Goal: Task Accomplishment & Management: Use online tool/utility

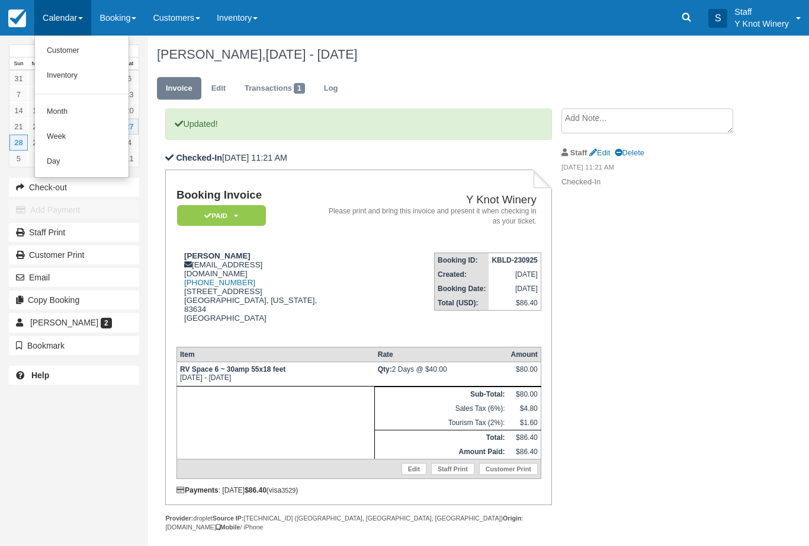
click at [78, 53] on link "Customer" at bounding box center [82, 51] width 94 height 25
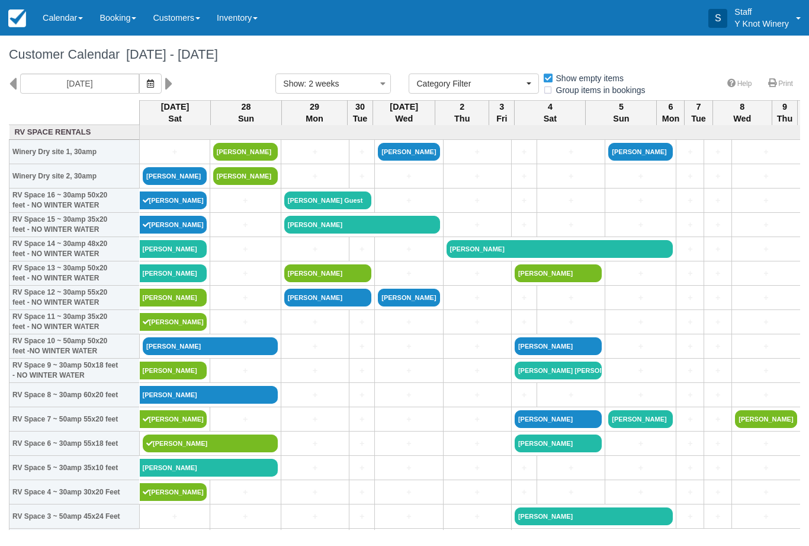
select select
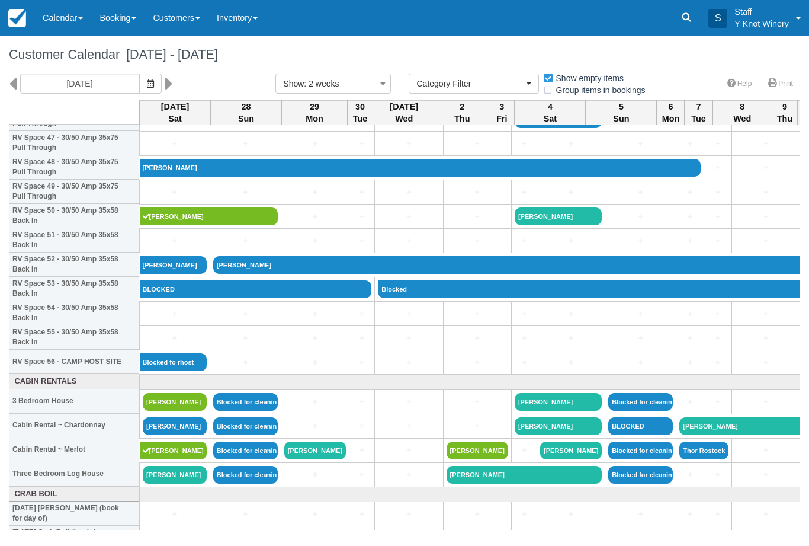
scroll to position [1176, 0]
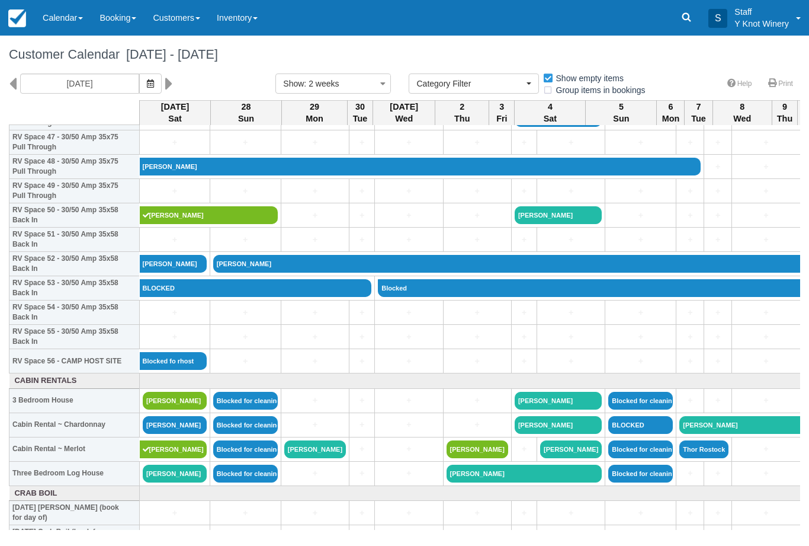
click at [187, 386] on link at bounding box center [551, 380] width 816 height 11
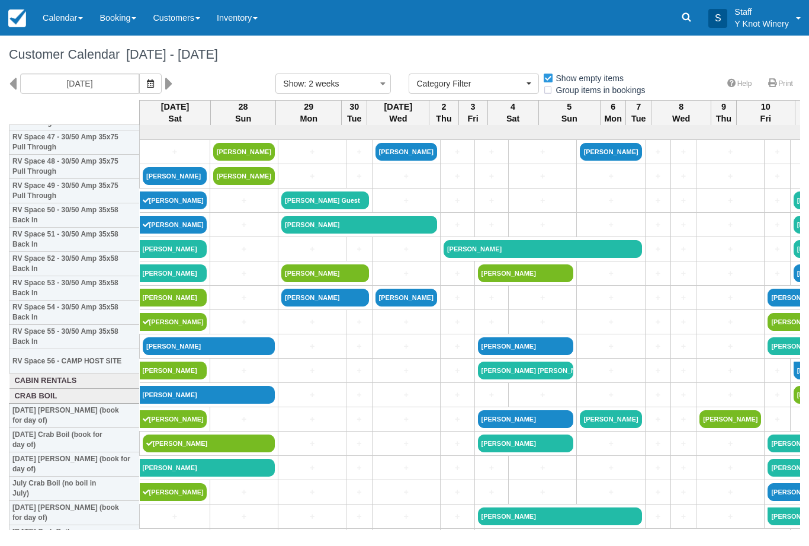
click at [71, 20] on link "Calendar" at bounding box center [62, 18] width 57 height 36
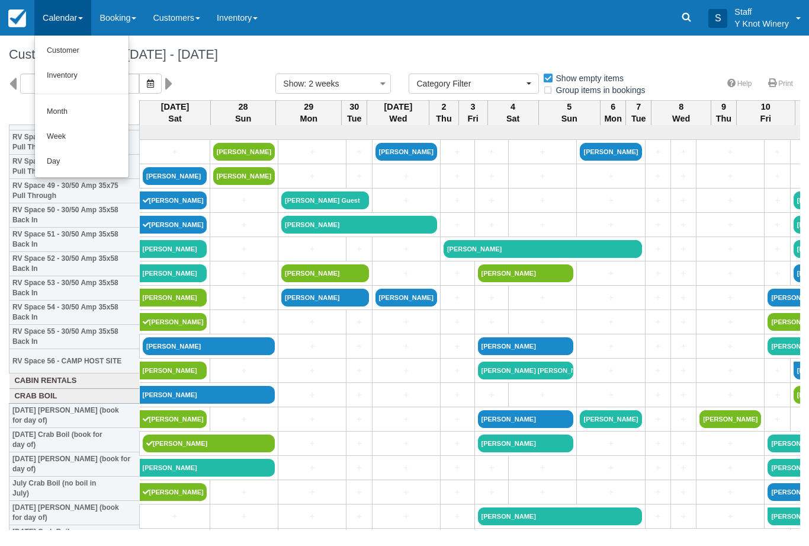
click at [76, 47] on link "Customer" at bounding box center [82, 51] width 94 height 25
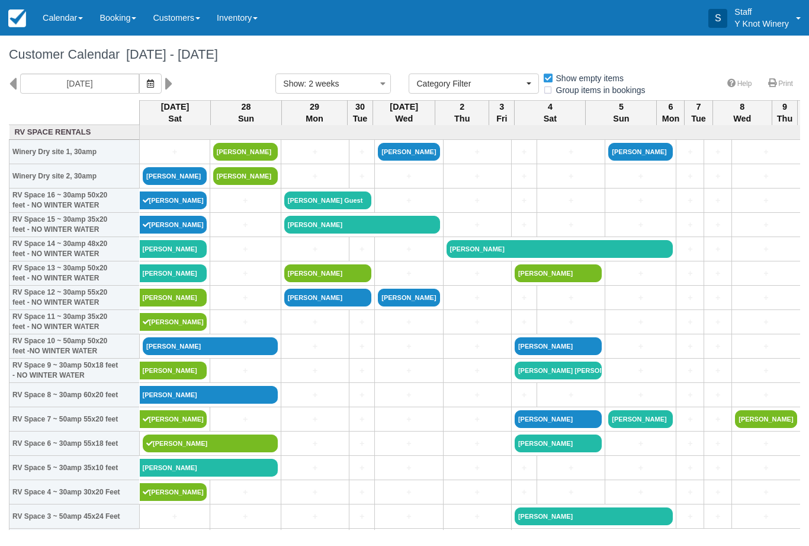
select select
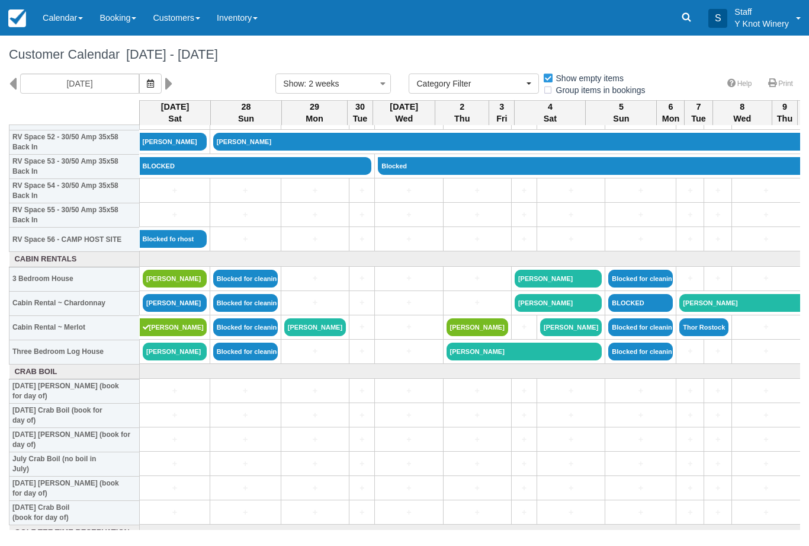
scroll to position [1299, 0]
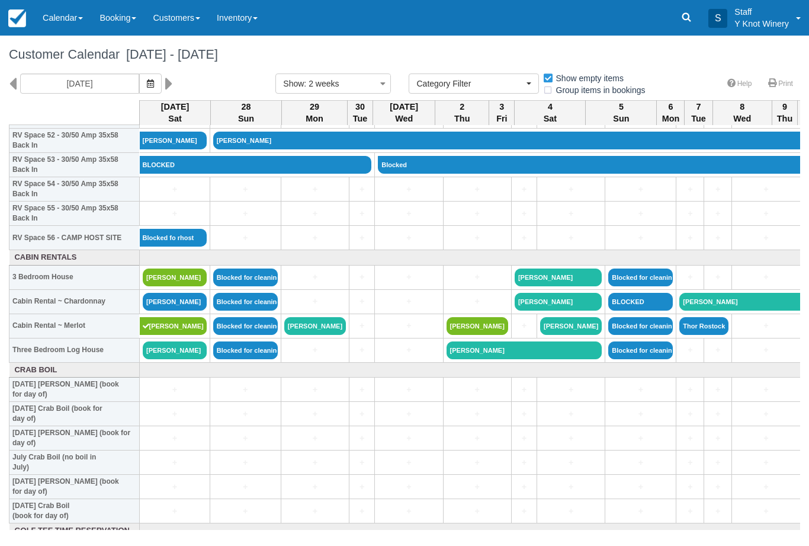
click at [184, 286] on link "[PERSON_NAME]" at bounding box center [175, 277] width 64 height 18
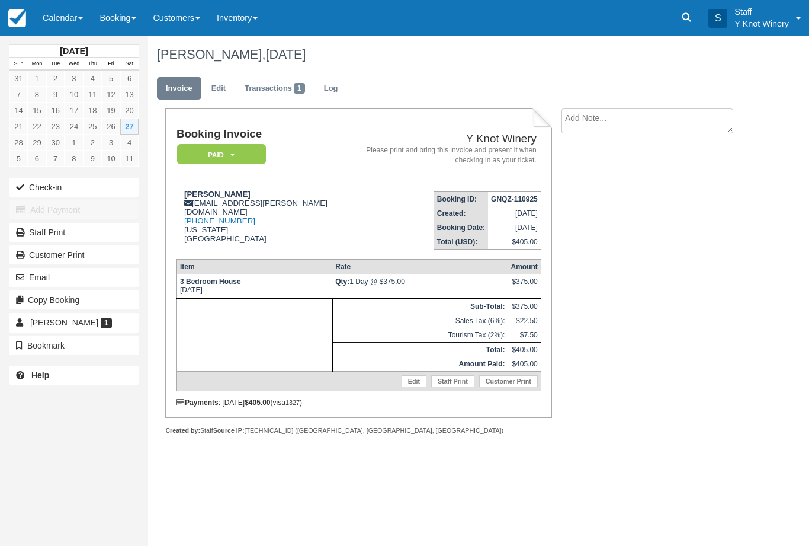
click at [105, 184] on button "Check-in" at bounding box center [74, 187] width 130 height 19
